Goal: Task Accomplishment & Management: Use online tool/utility

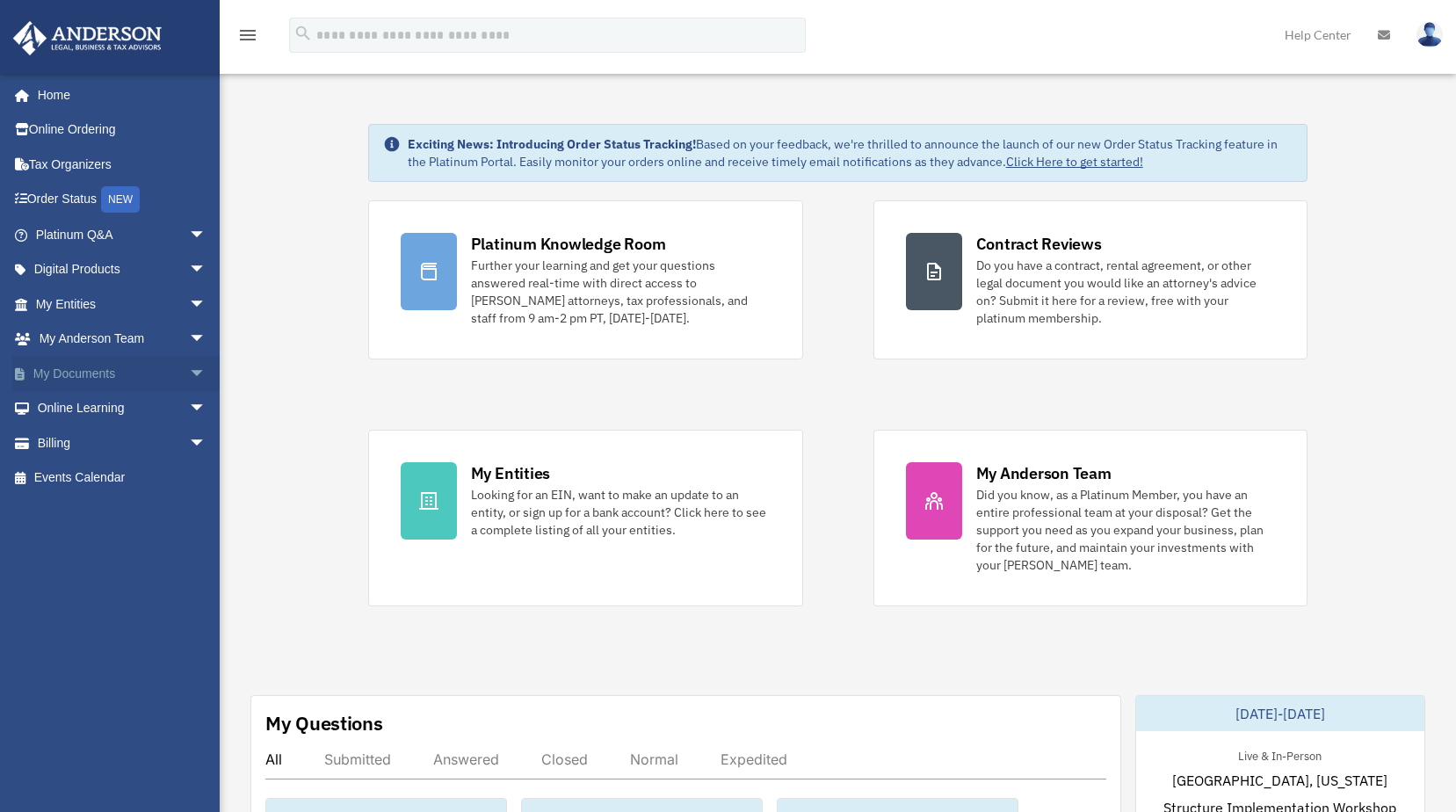
click at [189, 374] on span "arrow_drop_down" at bounding box center [206, 373] width 35 height 36
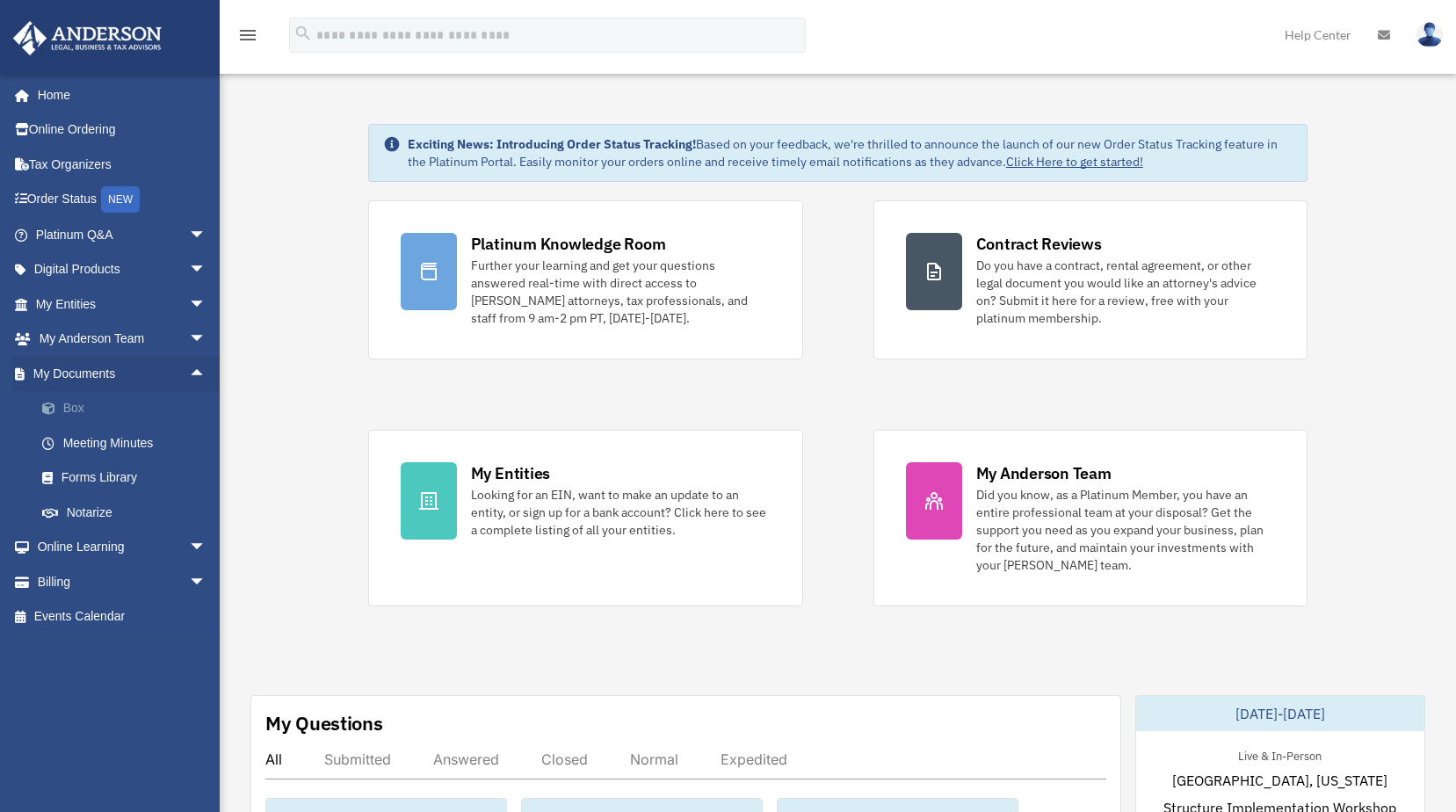
click at [77, 410] on link "Box" at bounding box center [129, 408] width 208 height 35
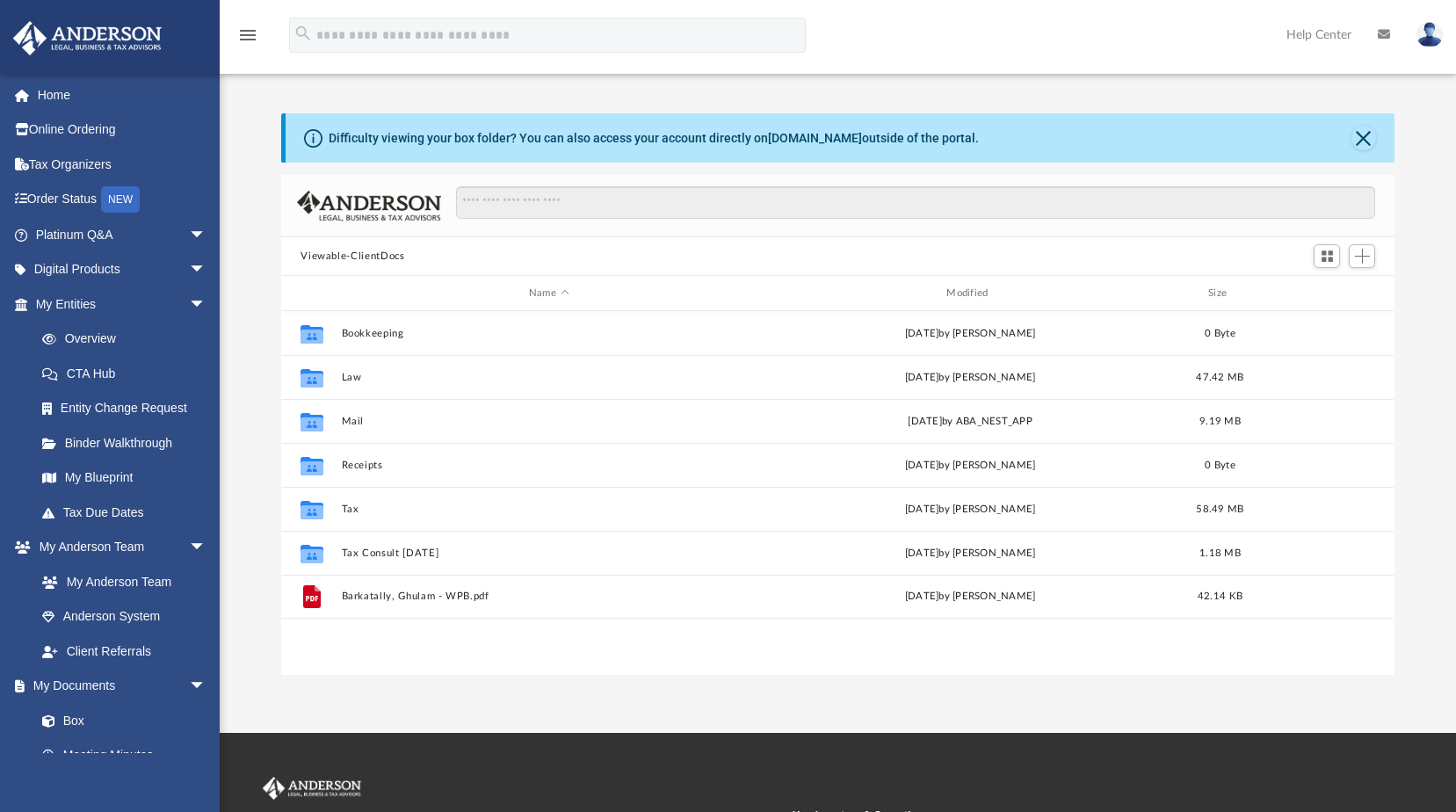
scroll to position [387, 1100]
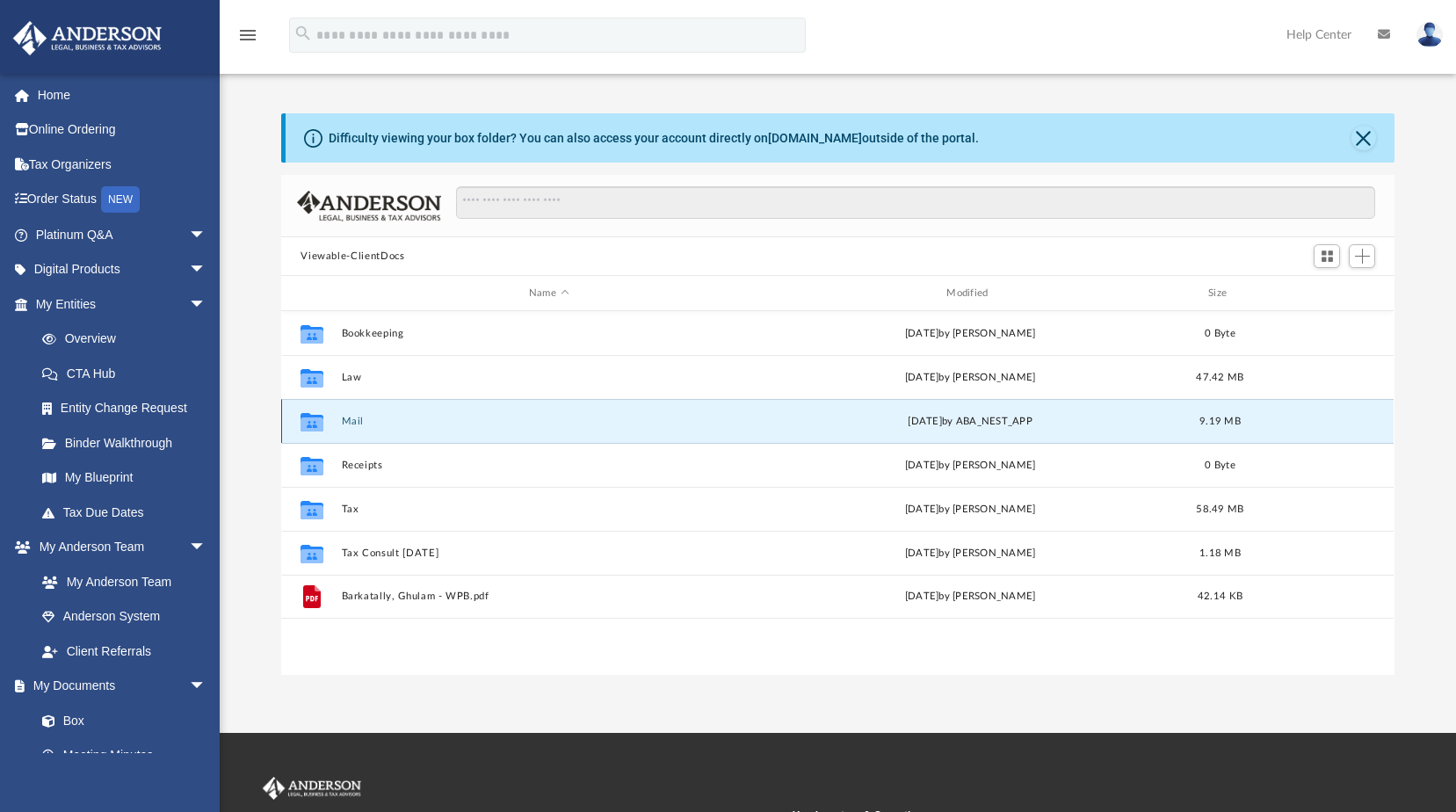
click at [357, 424] on button "Mail" at bounding box center [548, 421] width 414 height 12
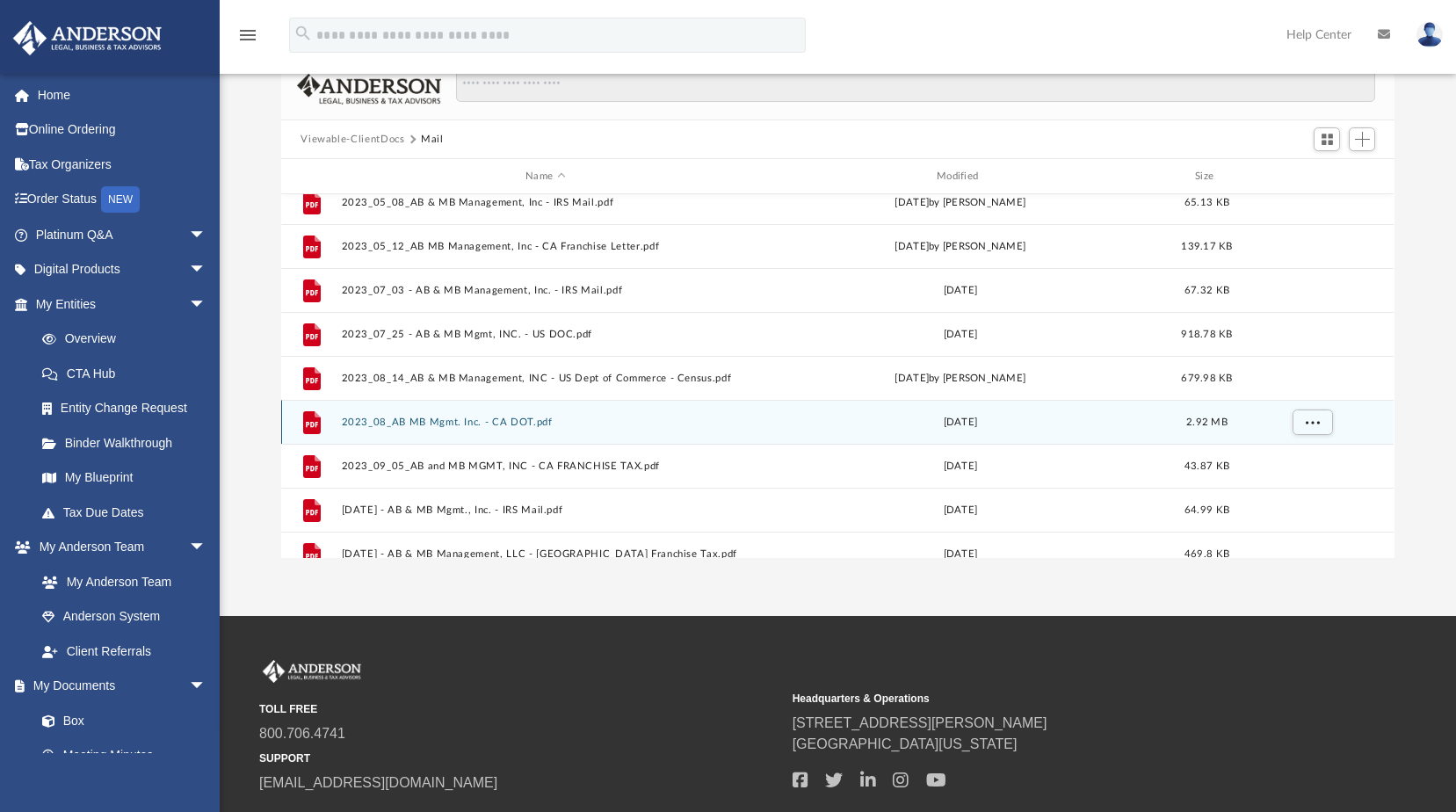
scroll to position [117, 0]
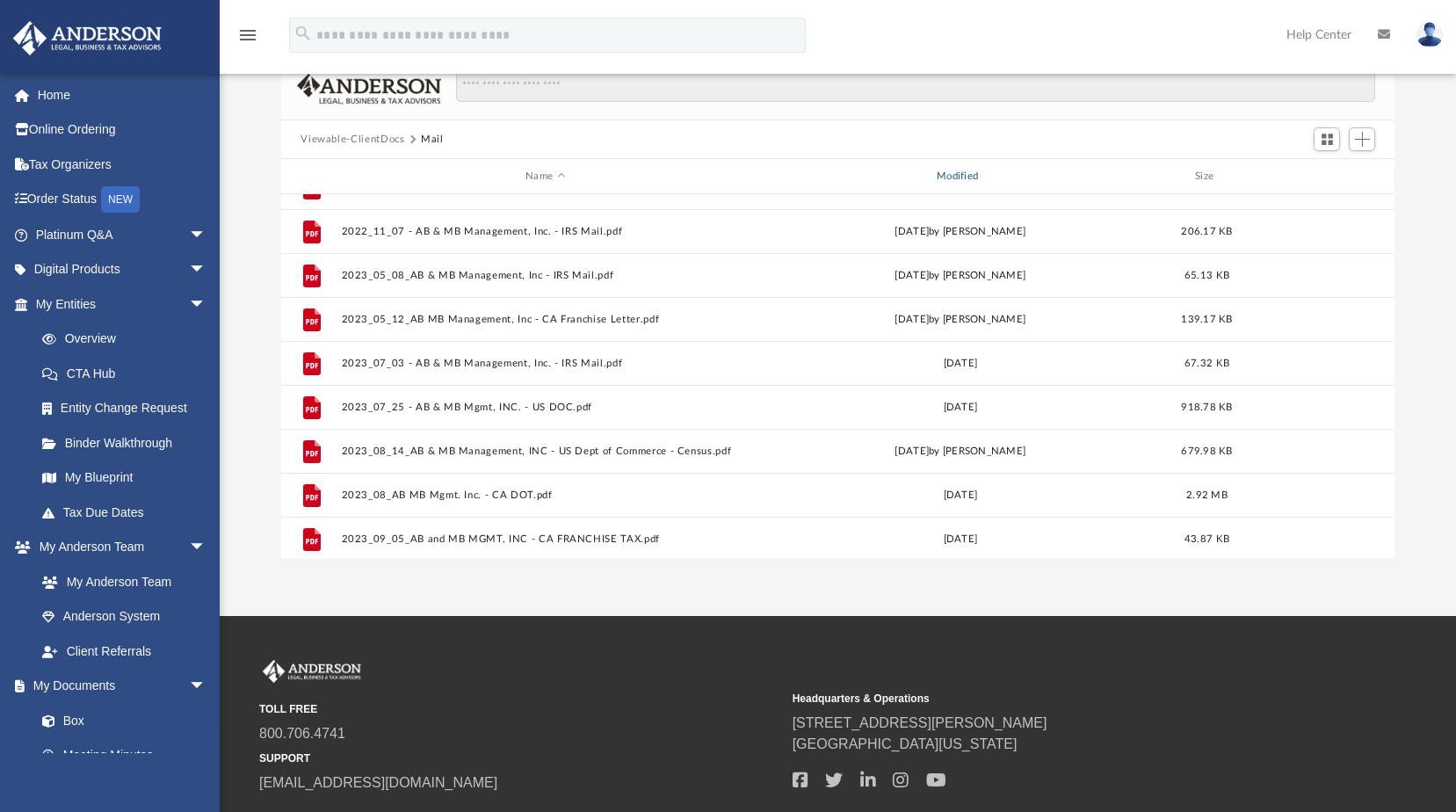
click at [964, 176] on div "Modified" at bounding box center [960, 177] width 408 height 16
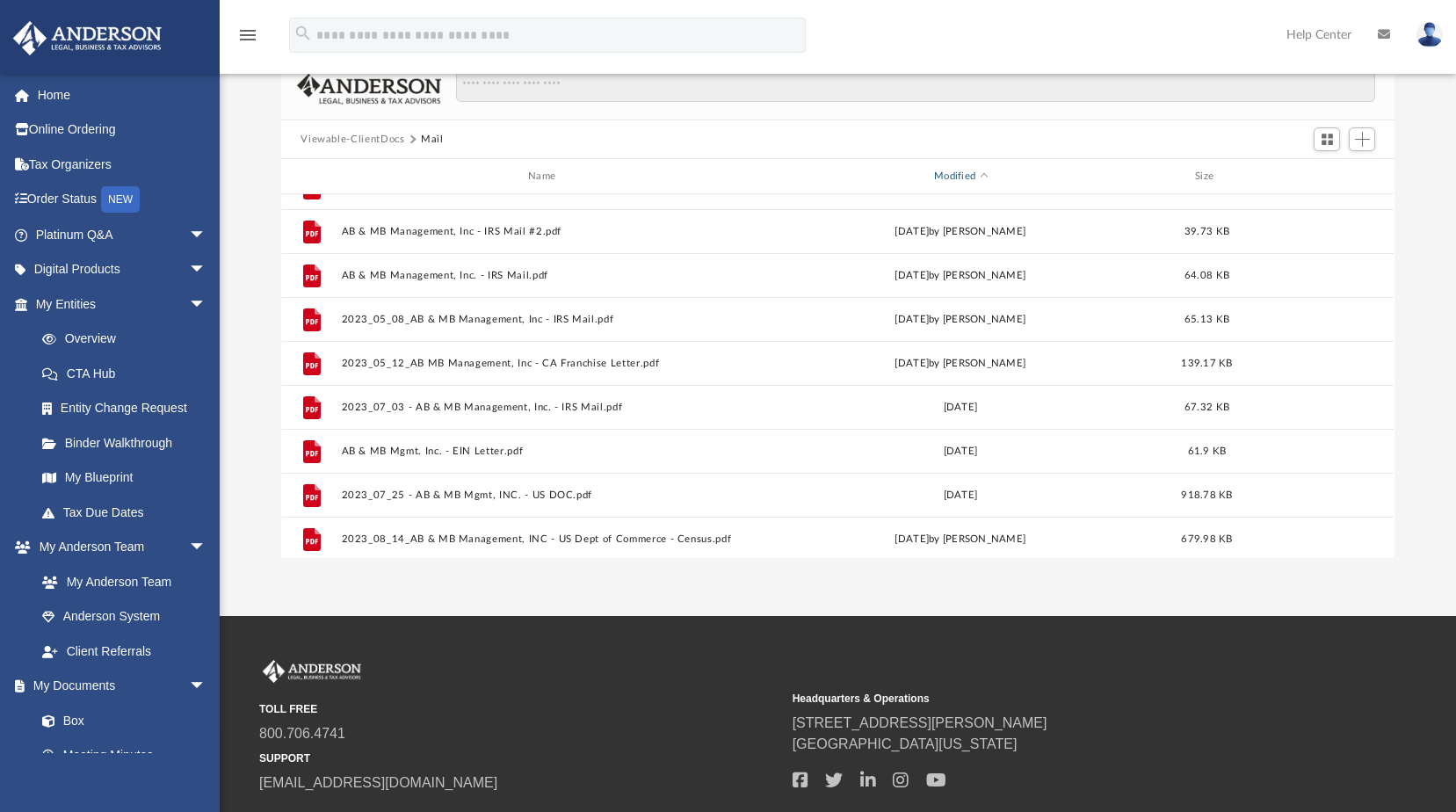
click at [964, 176] on div "Modified" at bounding box center [960, 177] width 408 height 16
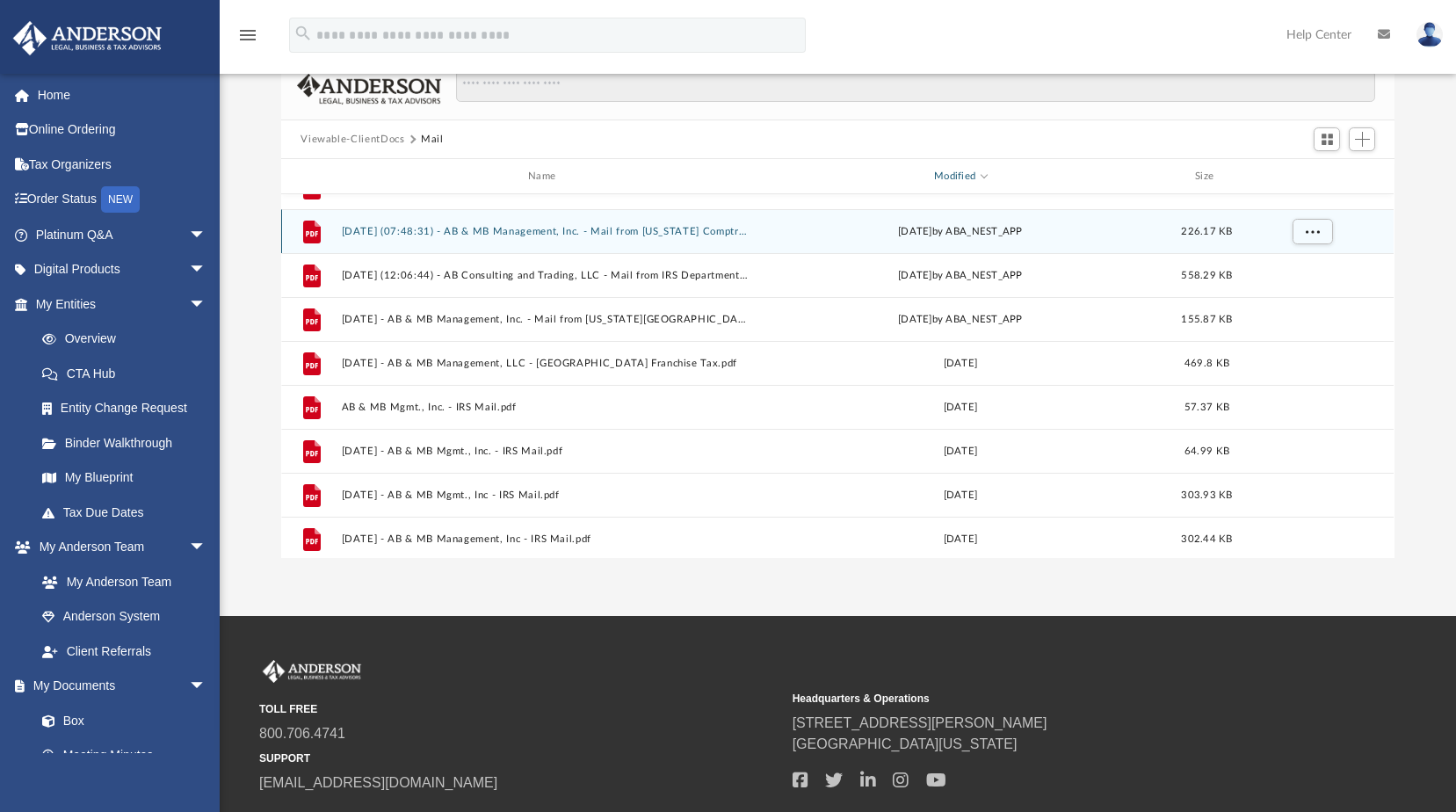
scroll to position [0, 0]
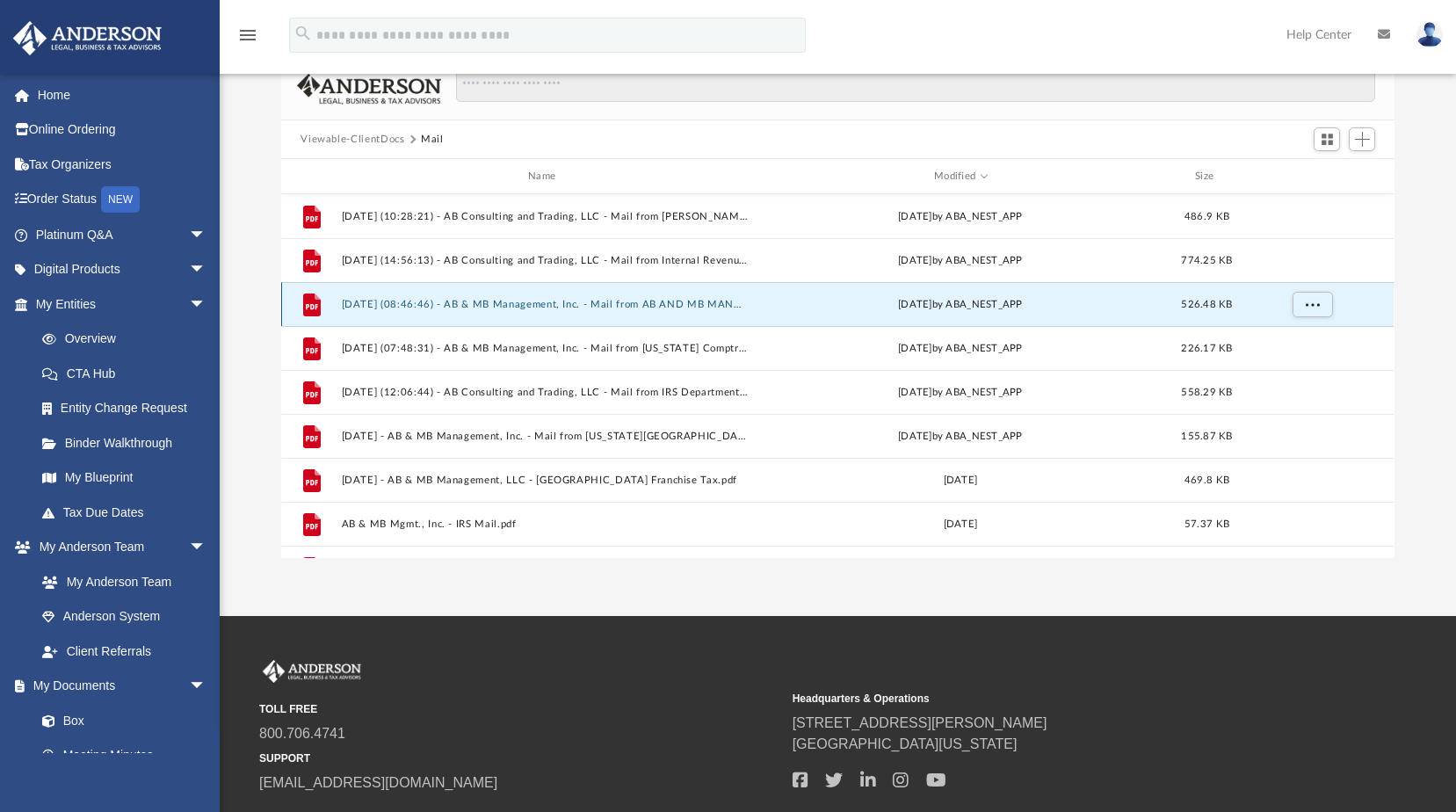
click at [520, 304] on button "2025.01.28 (08:46:46) - AB & MB Management, Inc. - Mail from AB AND MB MANAGEME…" at bounding box center [545, 304] width 408 height 12
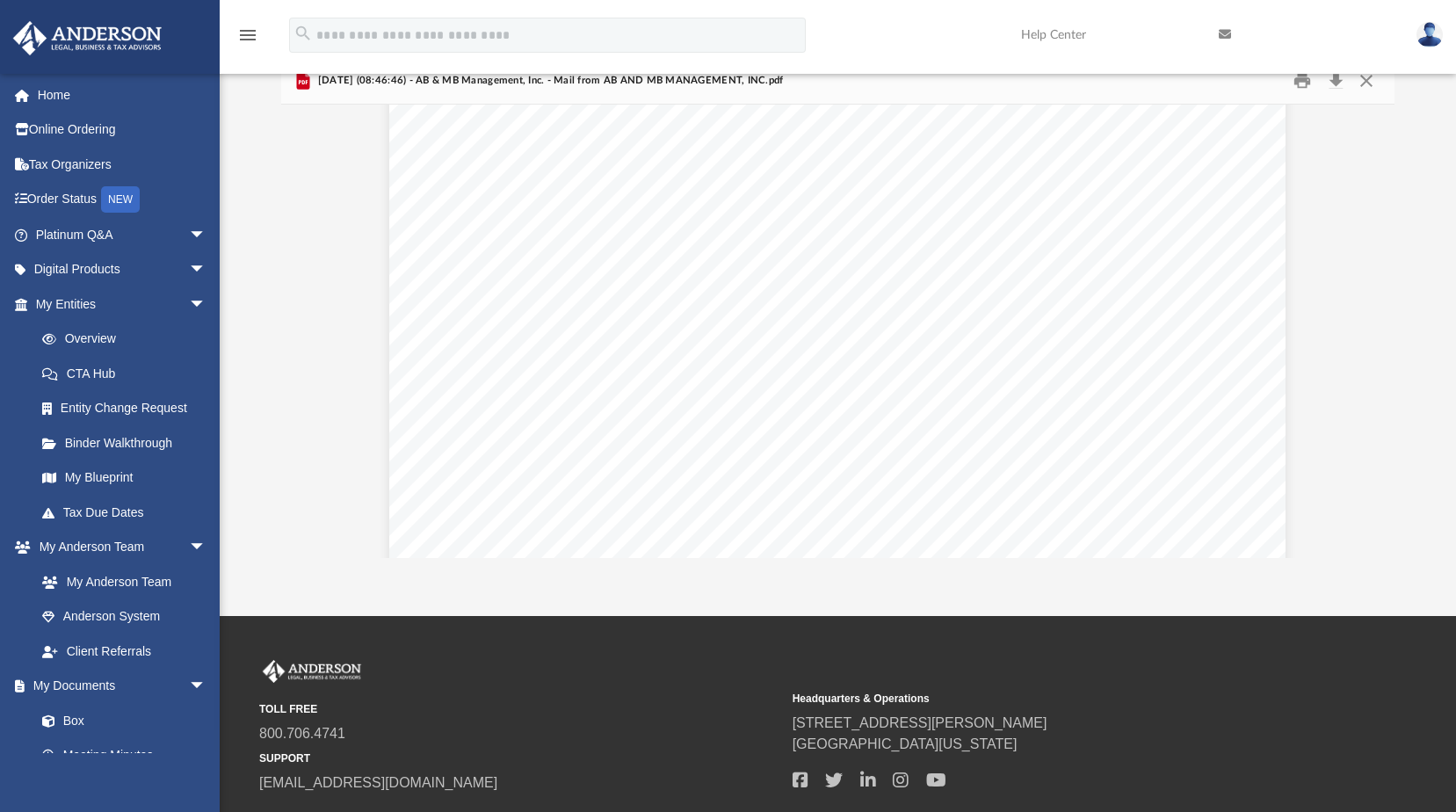
scroll to position [157, 0]
click at [1365, 81] on button "Close" at bounding box center [1367, 81] width 31 height 27
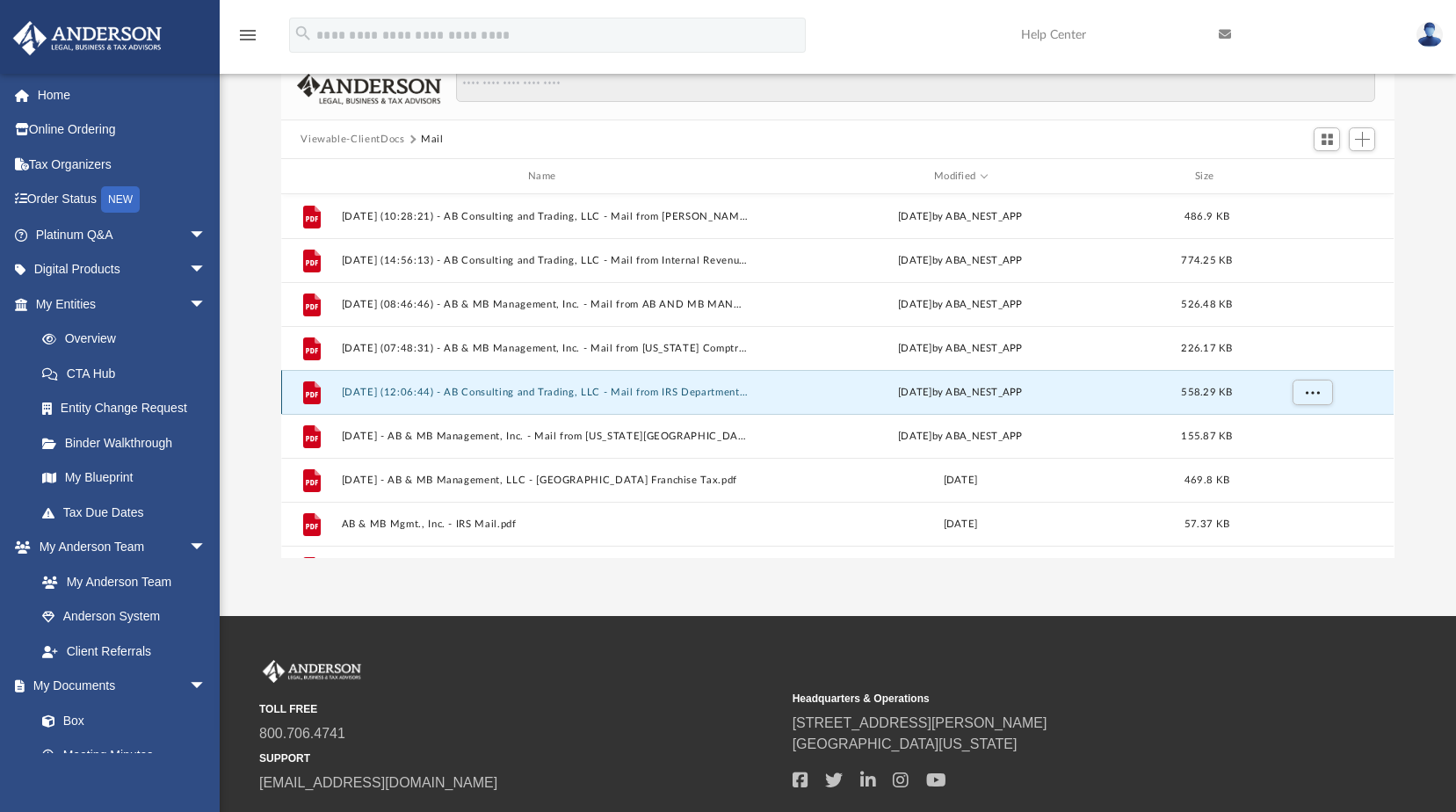
click at [573, 396] on button "2024.06.21 (12:06:44) - AB Consulting and Trading, LLC - Mail from IRS Departme…" at bounding box center [545, 393] width 408 height 12
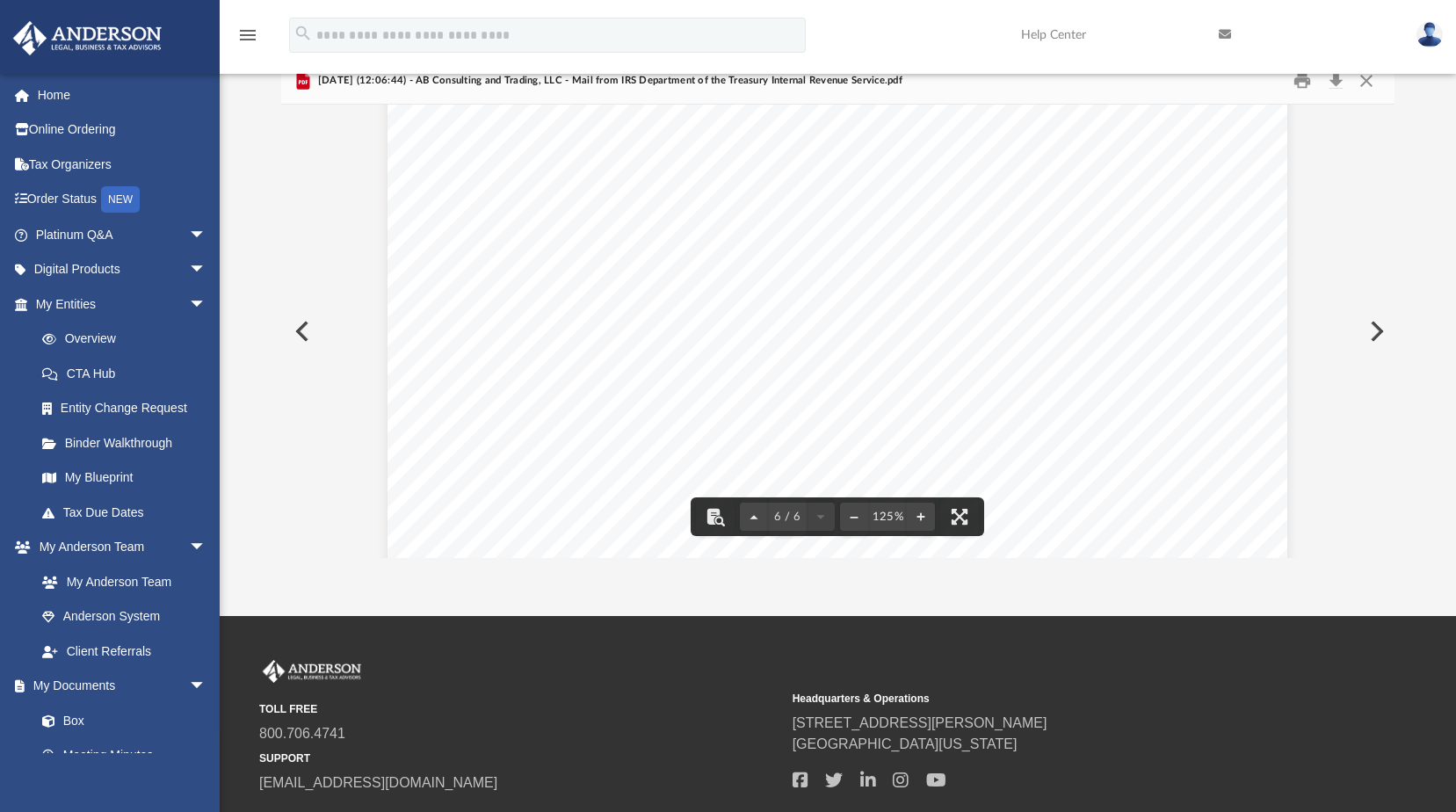
scroll to position [6195, 0]
click at [1372, 81] on button "Close" at bounding box center [1367, 81] width 31 height 27
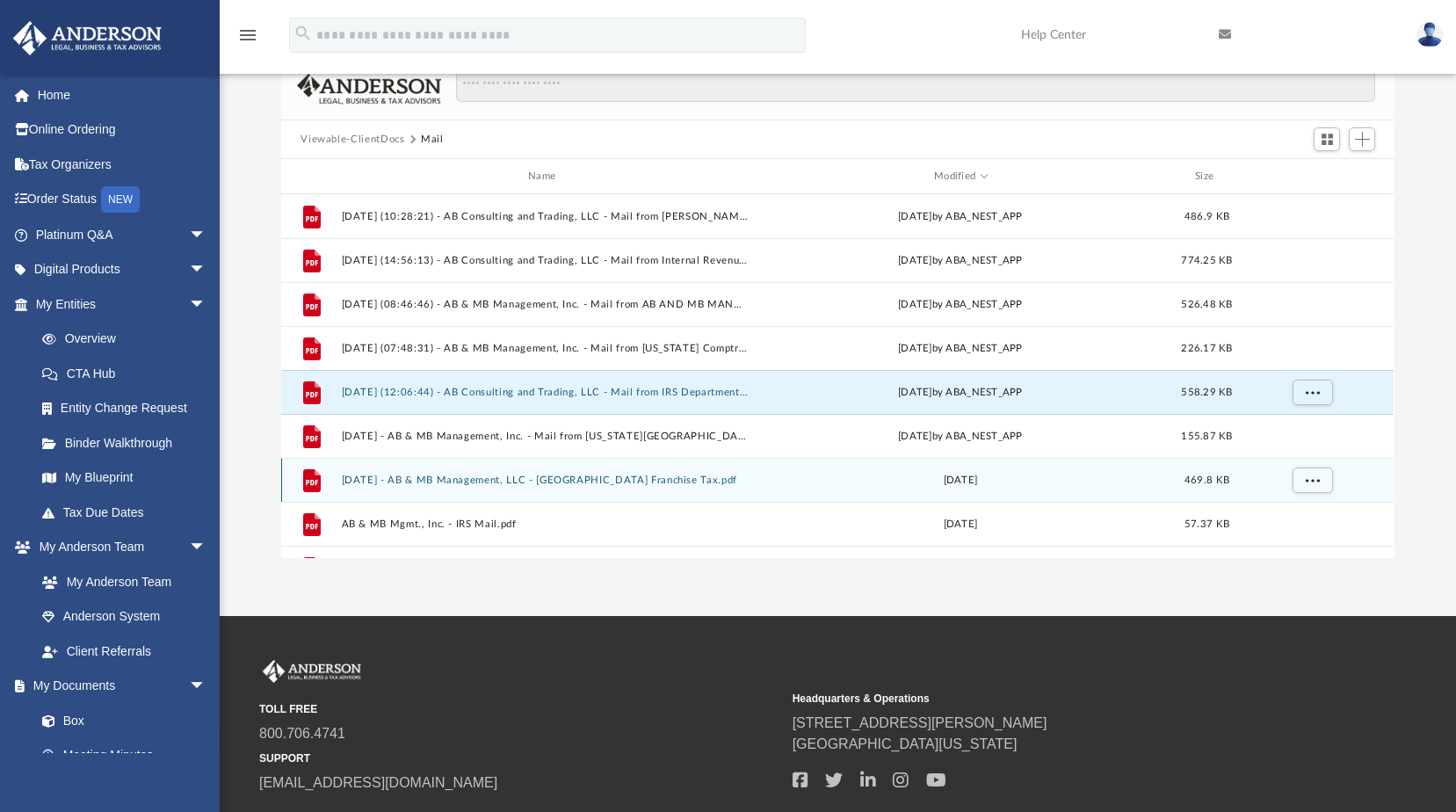
click at [476, 468] on div "File 2024-04-26 - AB & MB Management, LLC - CA Franchise Tax.pdf Fri Apr 26 202…" at bounding box center [837, 479] width 1113 height 44
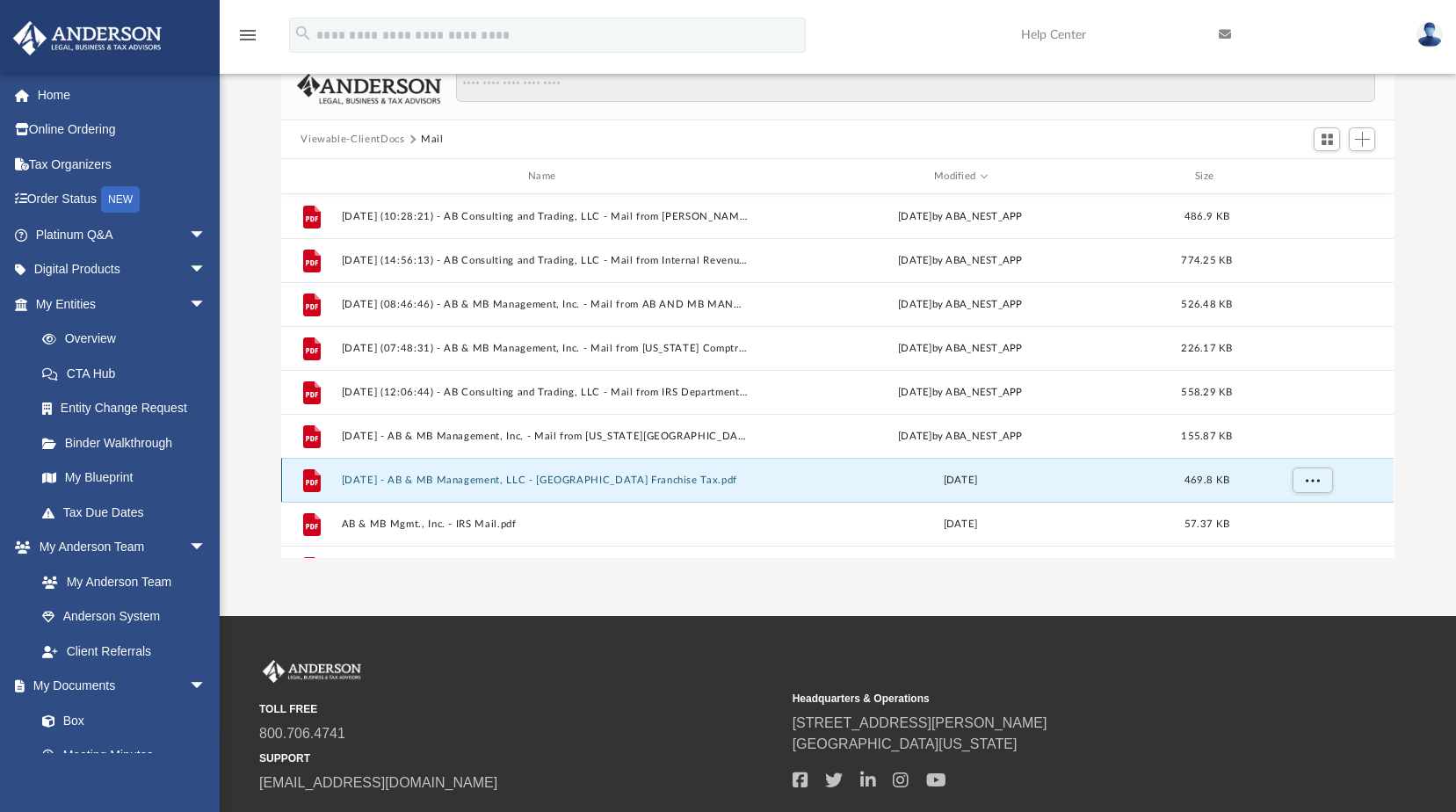
click at [573, 479] on button "2024-04-26 - AB & MB Management, LLC - CA Franchise Tax.pdf" at bounding box center [545, 480] width 408 height 12
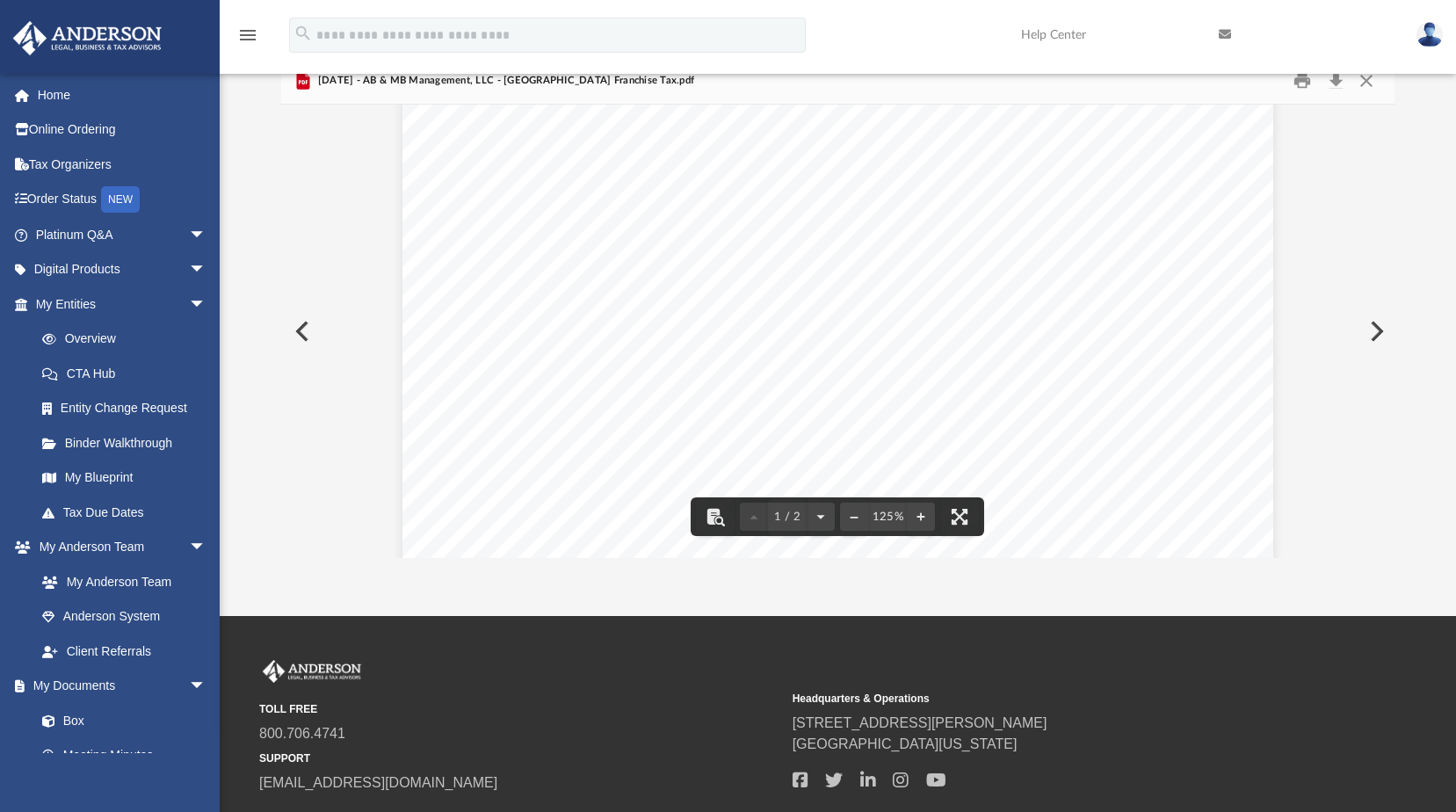
scroll to position [0, 0]
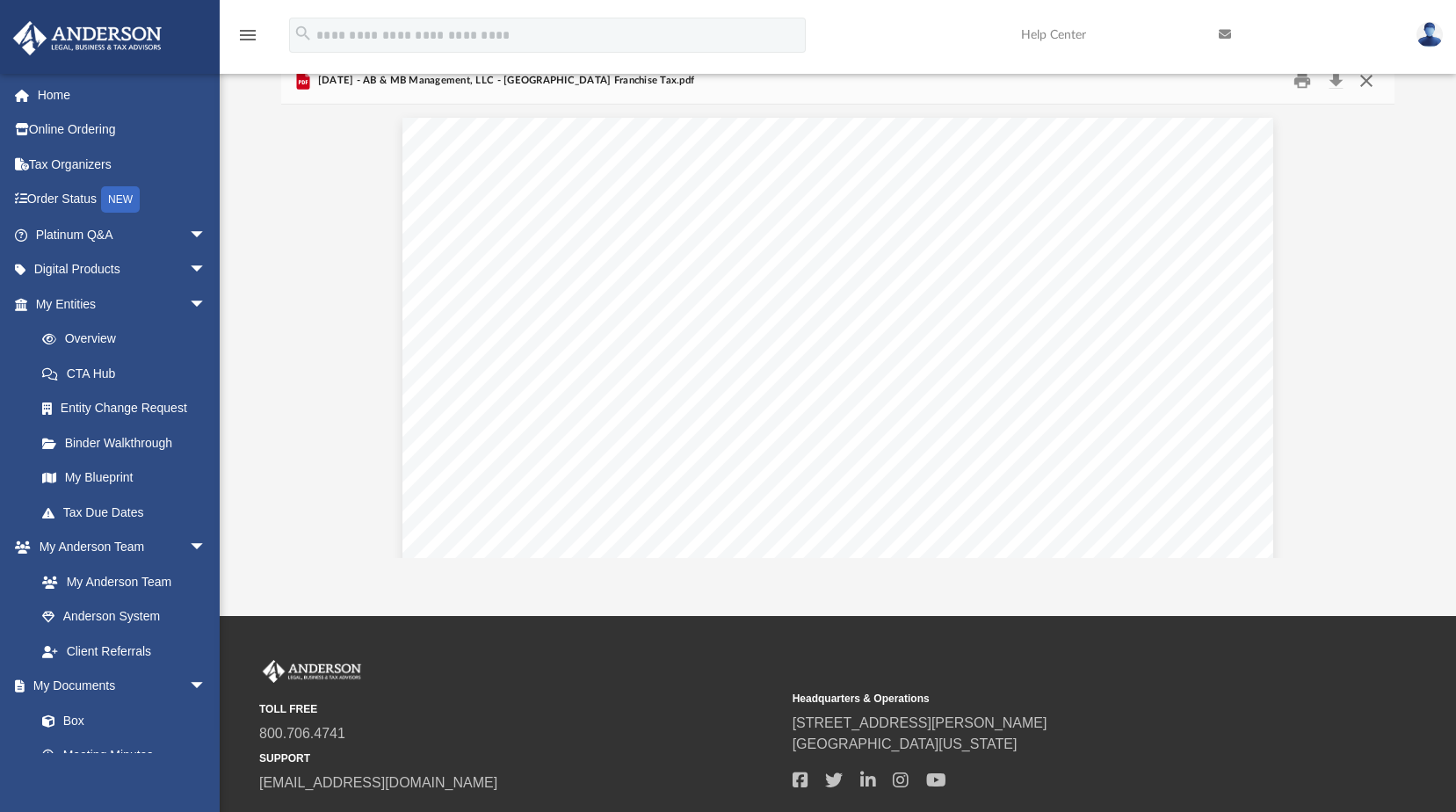
click at [1364, 80] on button "Close" at bounding box center [1367, 81] width 31 height 27
